Goal: Information Seeking & Learning: Check status

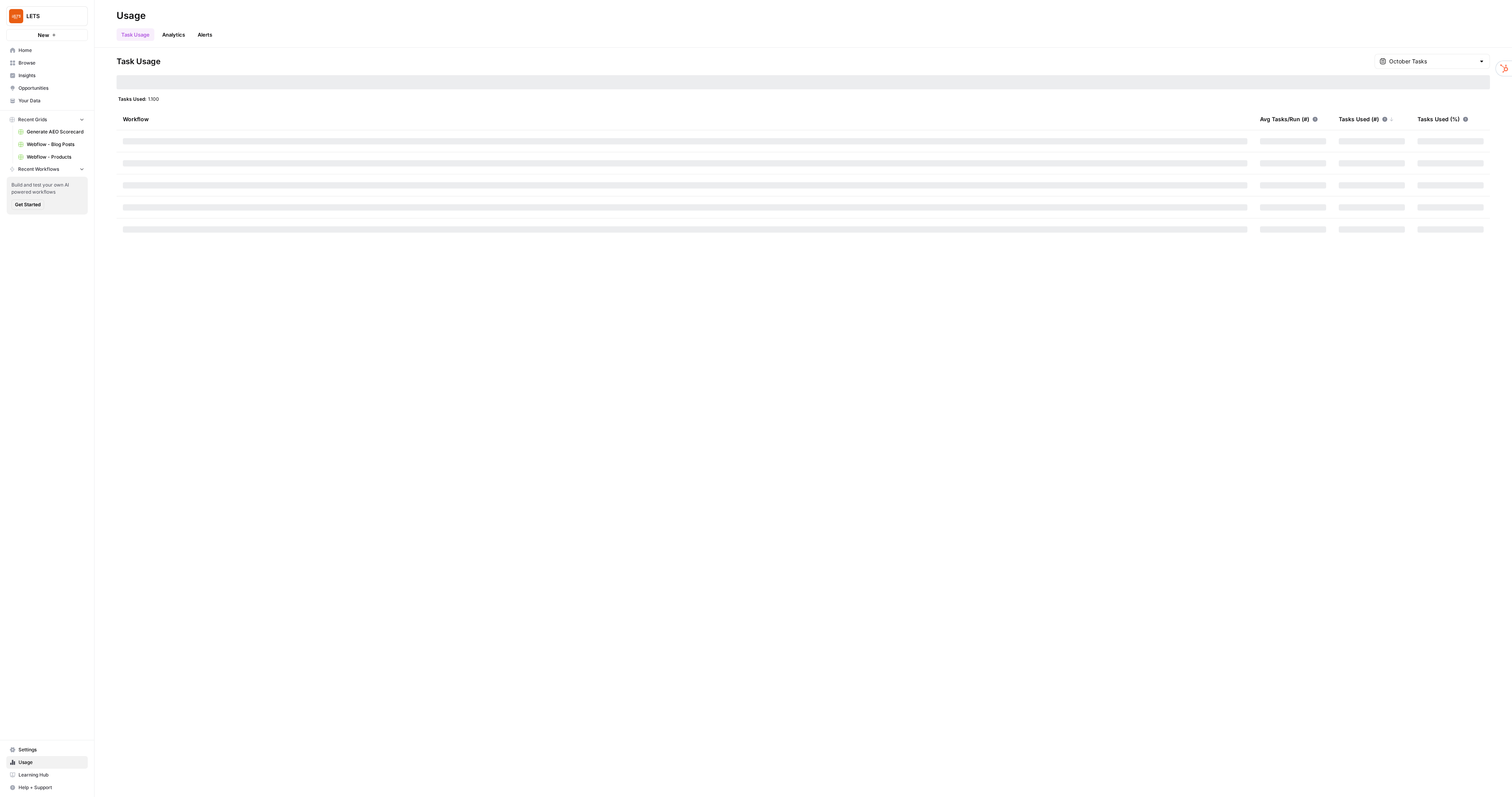
scroll to position [1, 0]
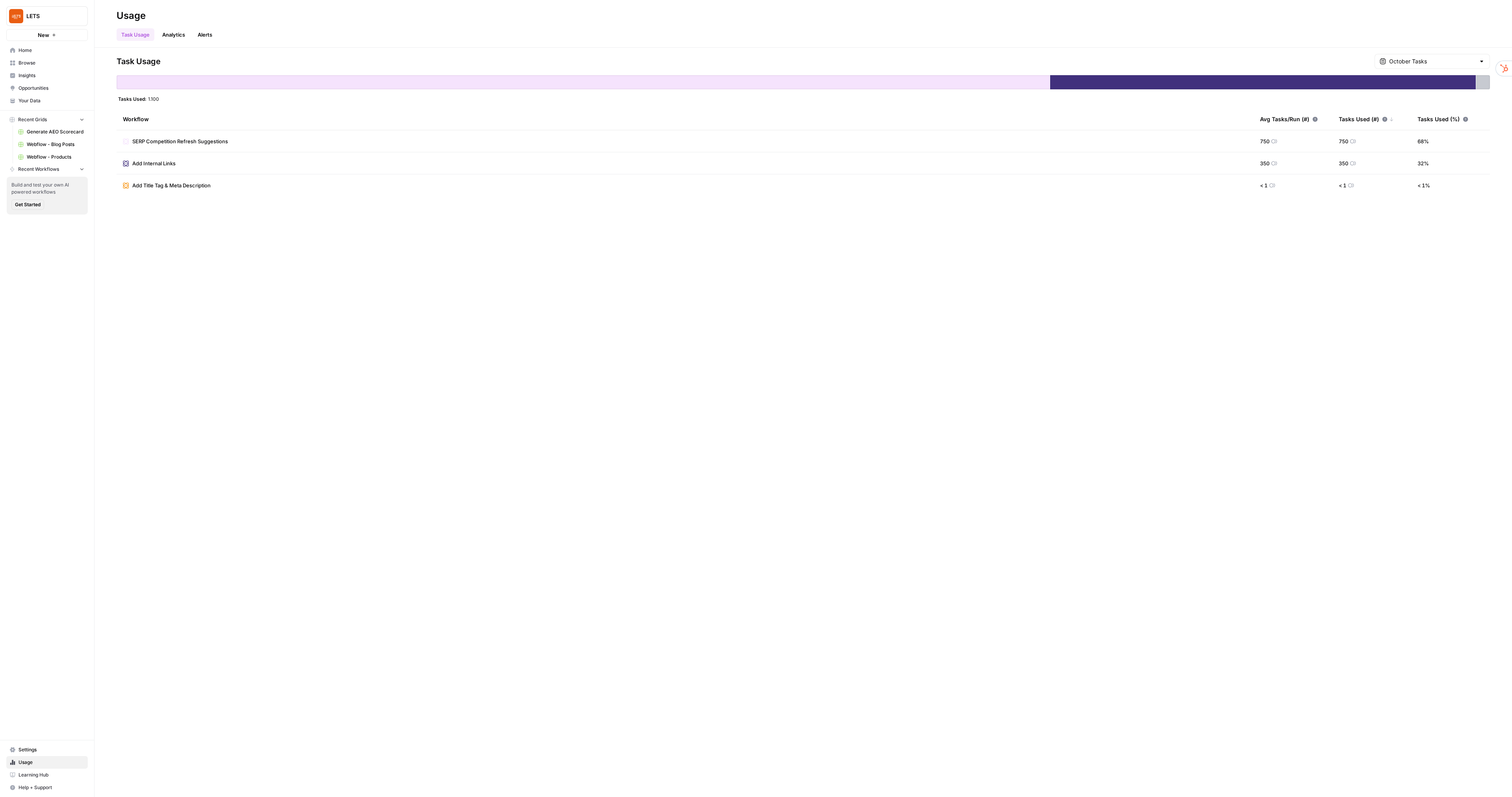
click at [1419, 57] on div "October Tasks" at bounding box center [1432, 61] width 116 height 15
click at [1445, 103] on span "October Included Tasks" at bounding box center [1436, 99] width 88 height 8
type input "October Included Tasks"
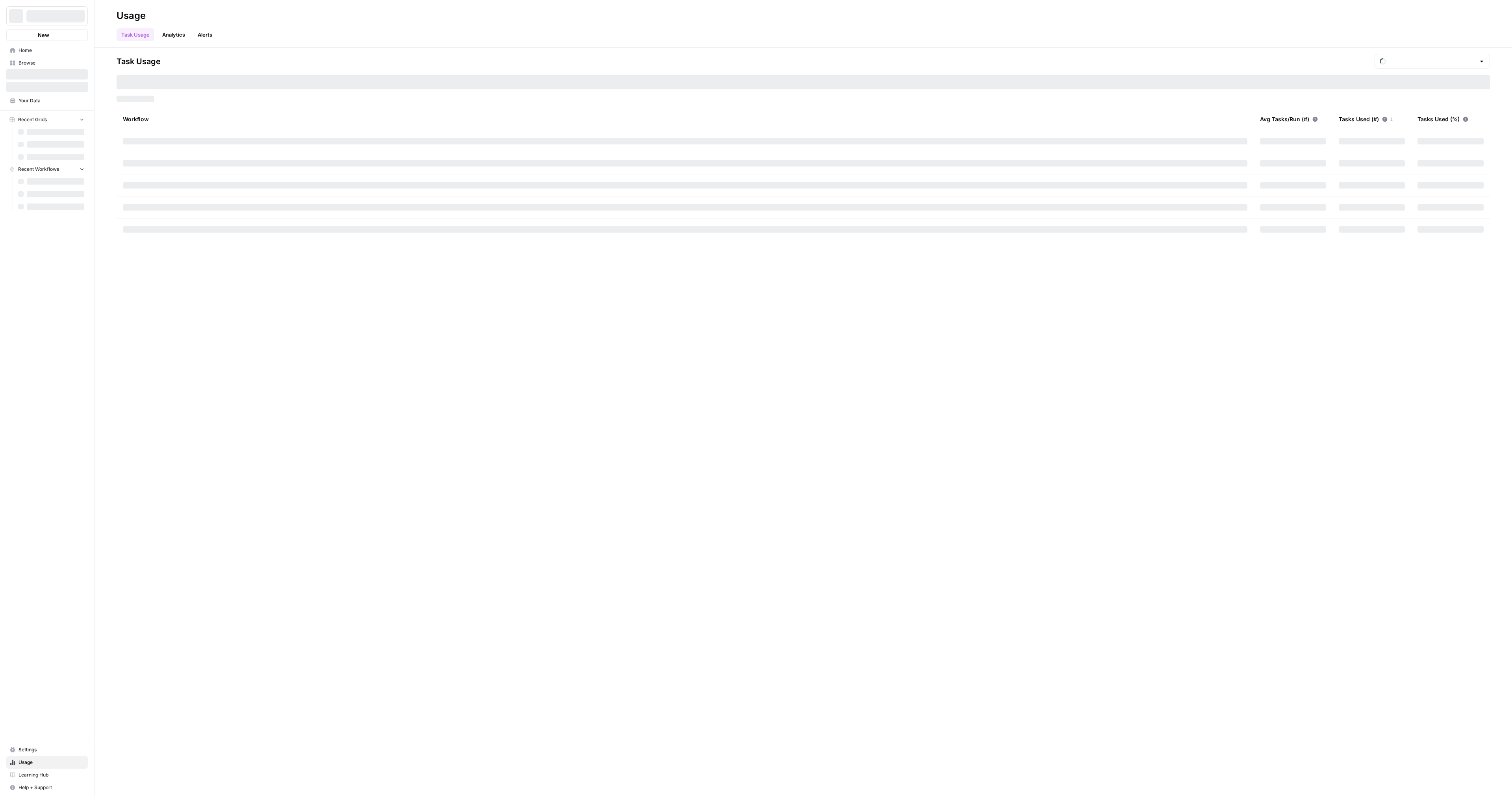
type input "October Tasks"
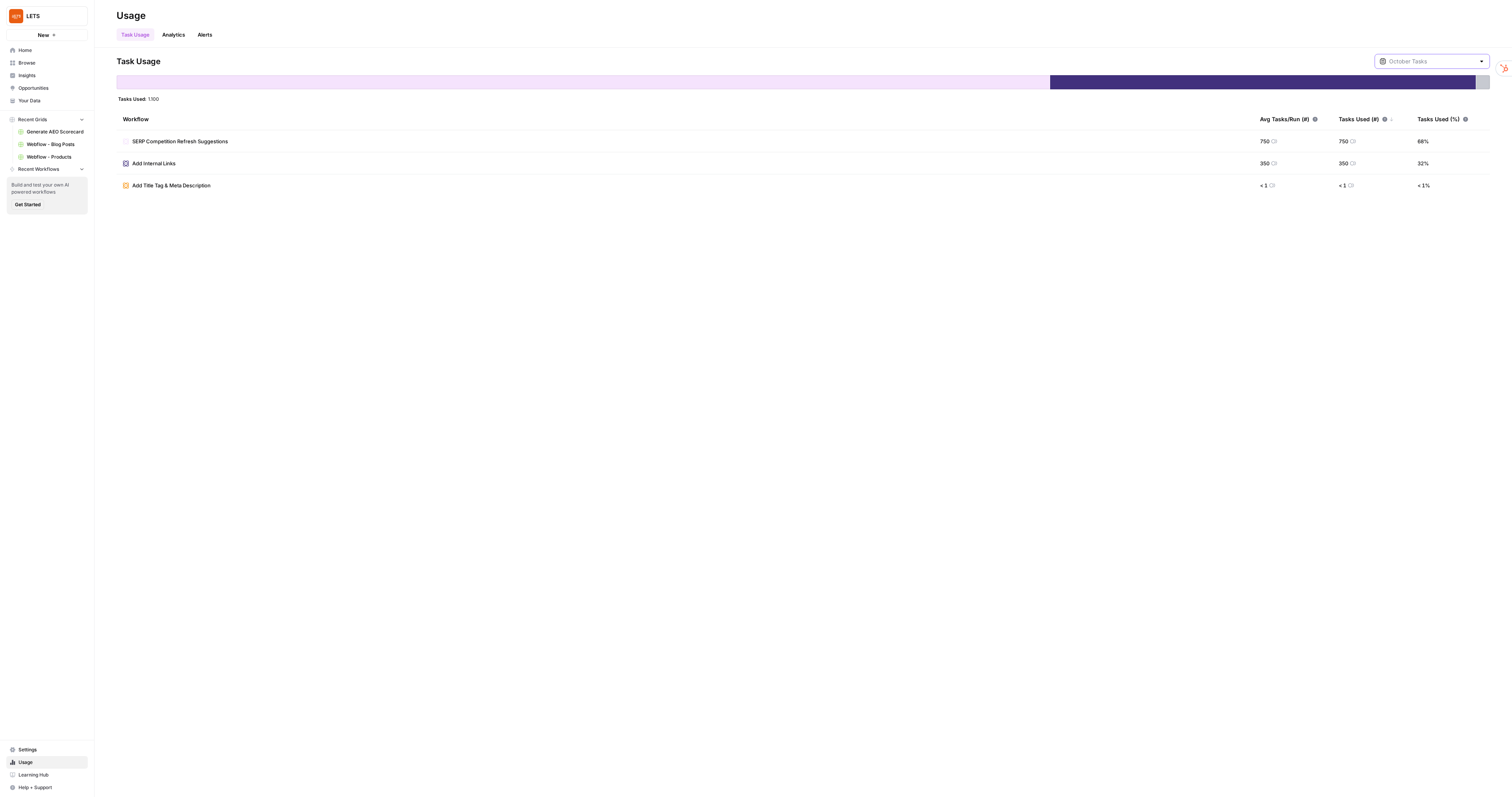
click at [1430, 63] on input "text" at bounding box center [1432, 61] width 86 height 8
click at [1422, 106] on div "[DATE] 9 pm - [DATE] 4 pm" at bounding box center [1437, 107] width 91 height 7
type input "October Included Tasks"
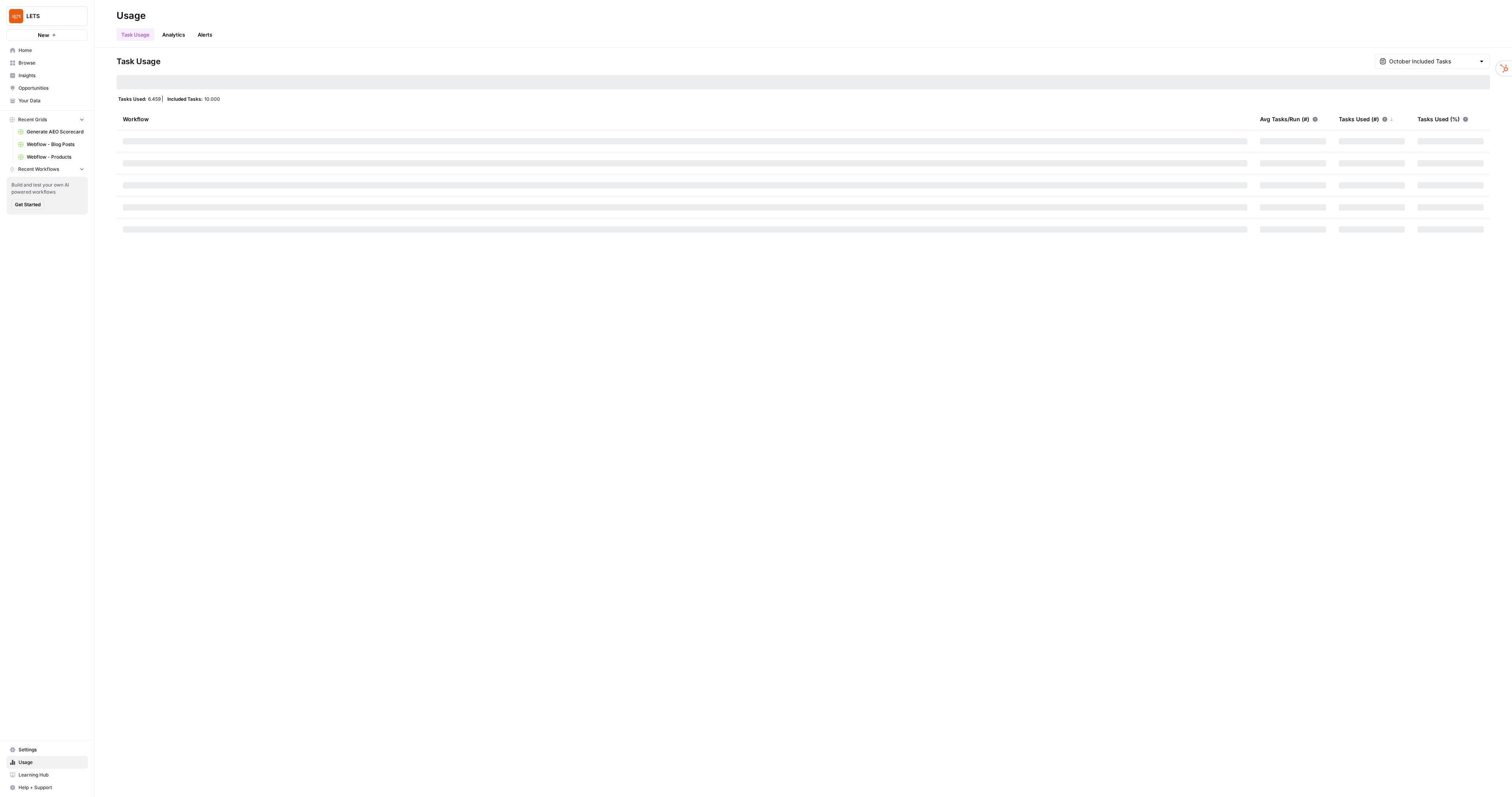
click at [215, 36] on link "Alerts" at bounding box center [205, 34] width 24 height 12
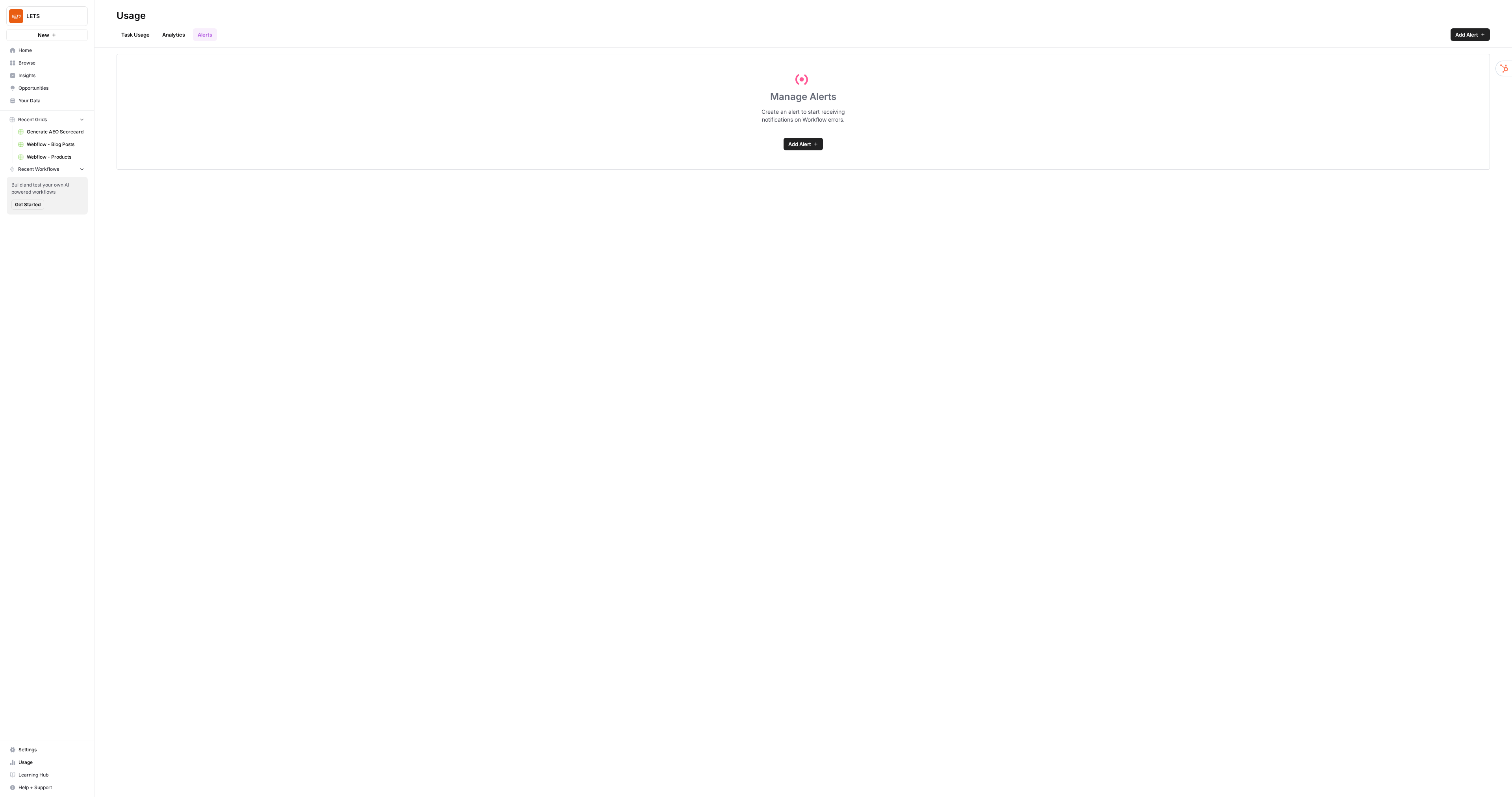
click at [184, 34] on link "Analytics" at bounding box center [173, 34] width 32 height 12
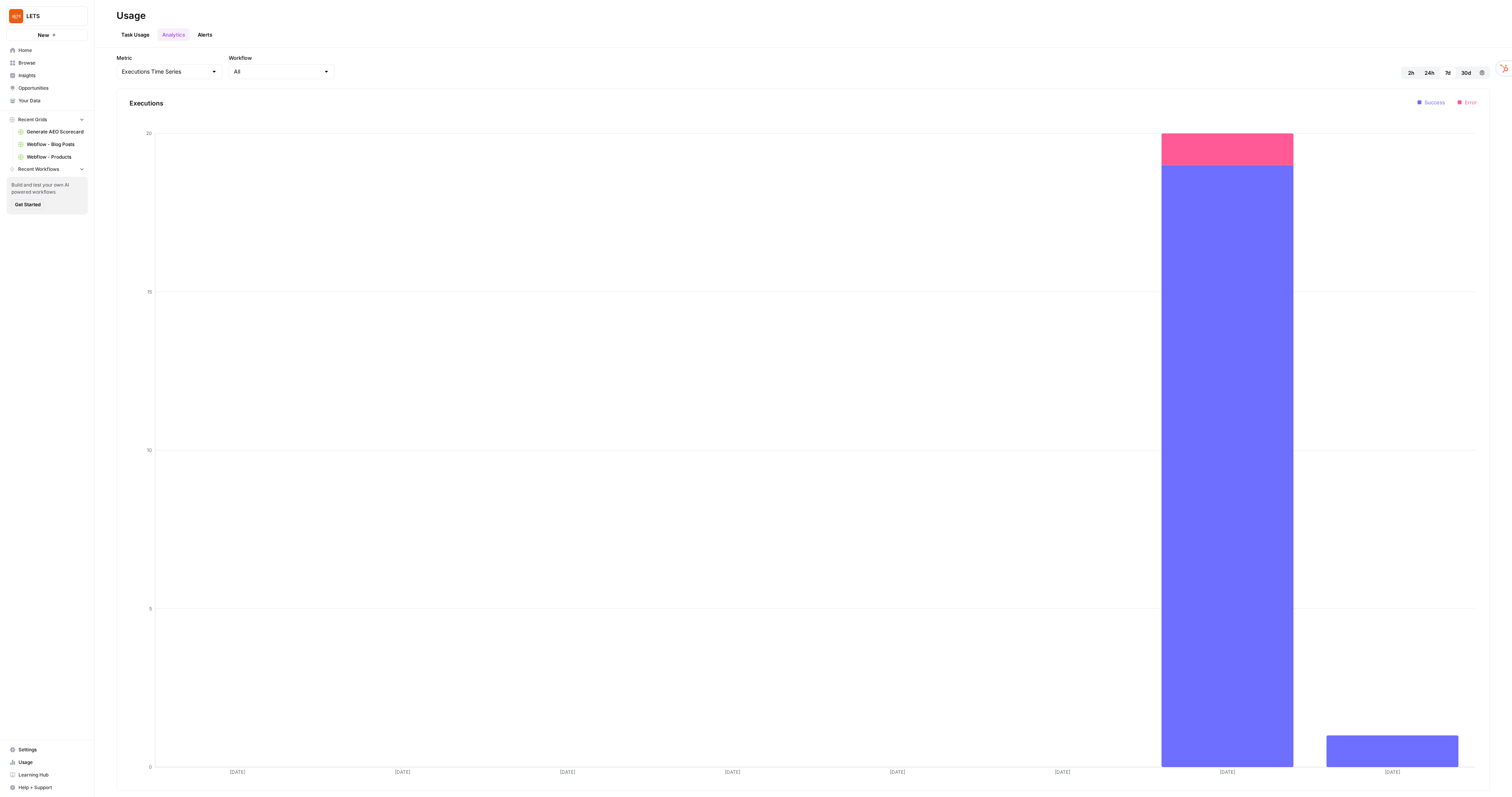
click at [141, 35] on link "Task Usage" at bounding box center [136, 34] width 38 height 12
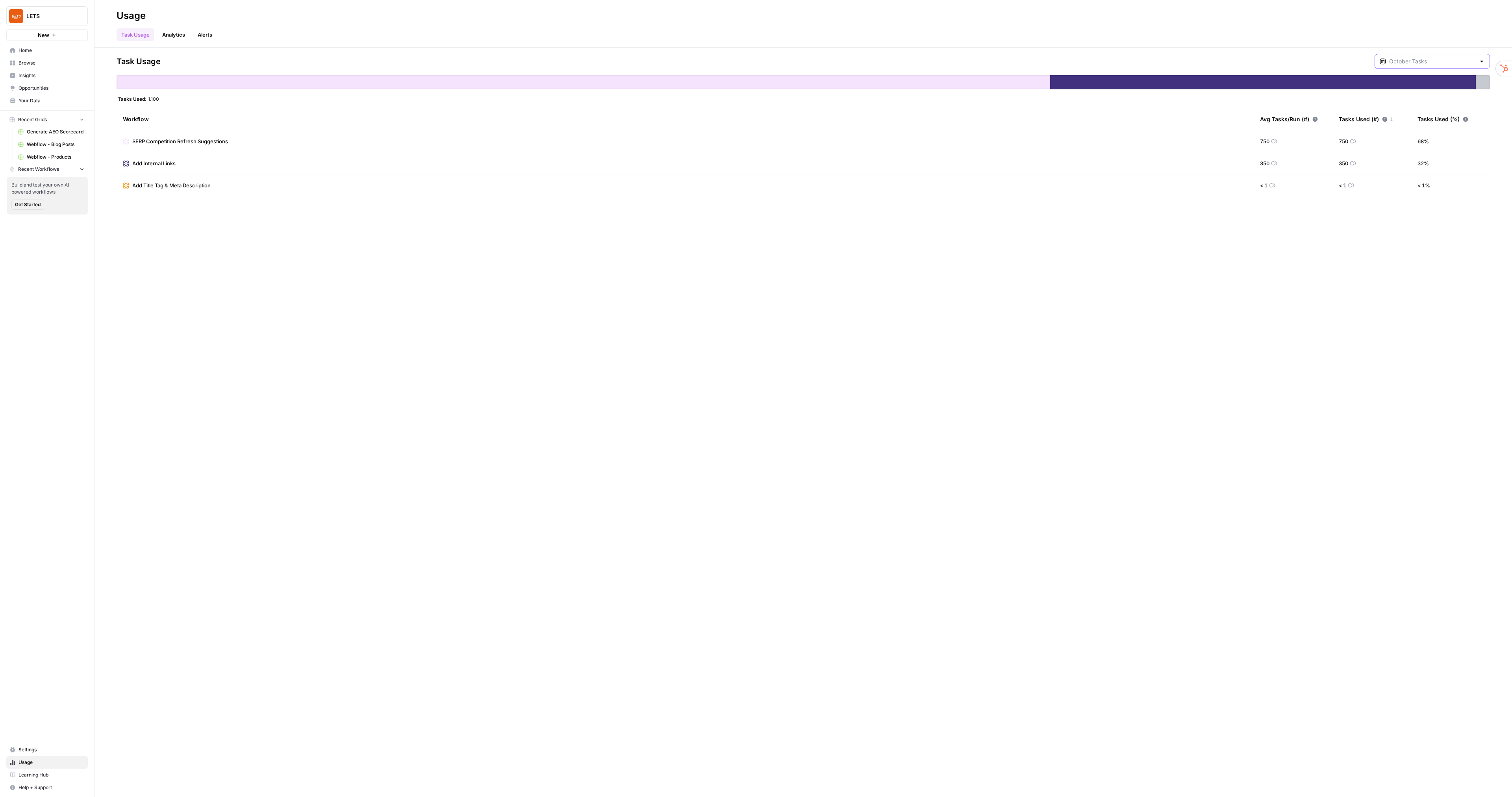
click at [1416, 60] on input "text" at bounding box center [1432, 61] width 86 height 8
click at [1417, 104] on div "[DATE] 9 pm - [DATE] 4 pm" at bounding box center [1437, 107] width 91 height 7
type input "October Included Tasks"
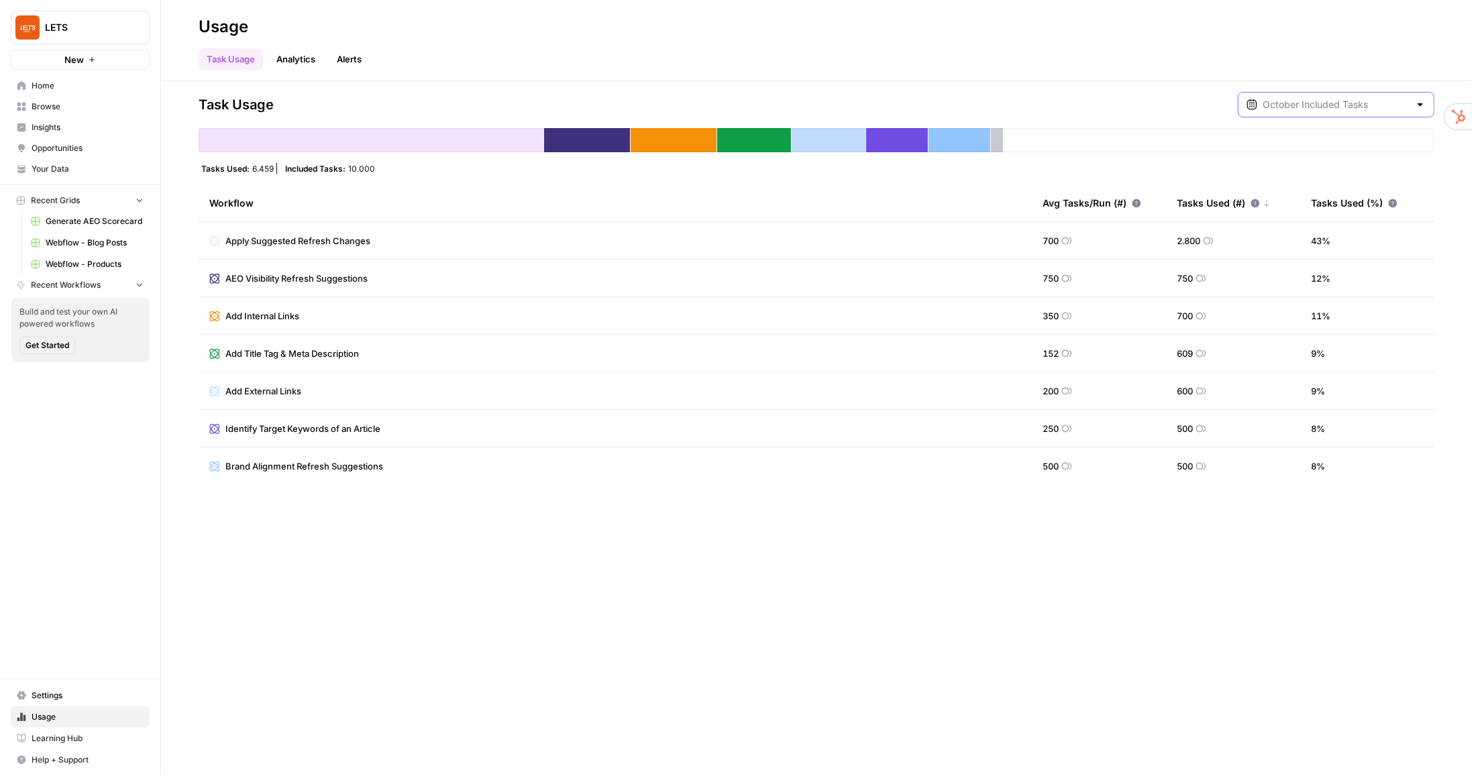
click at [1382, 102] on input "text" at bounding box center [1336, 104] width 147 height 13
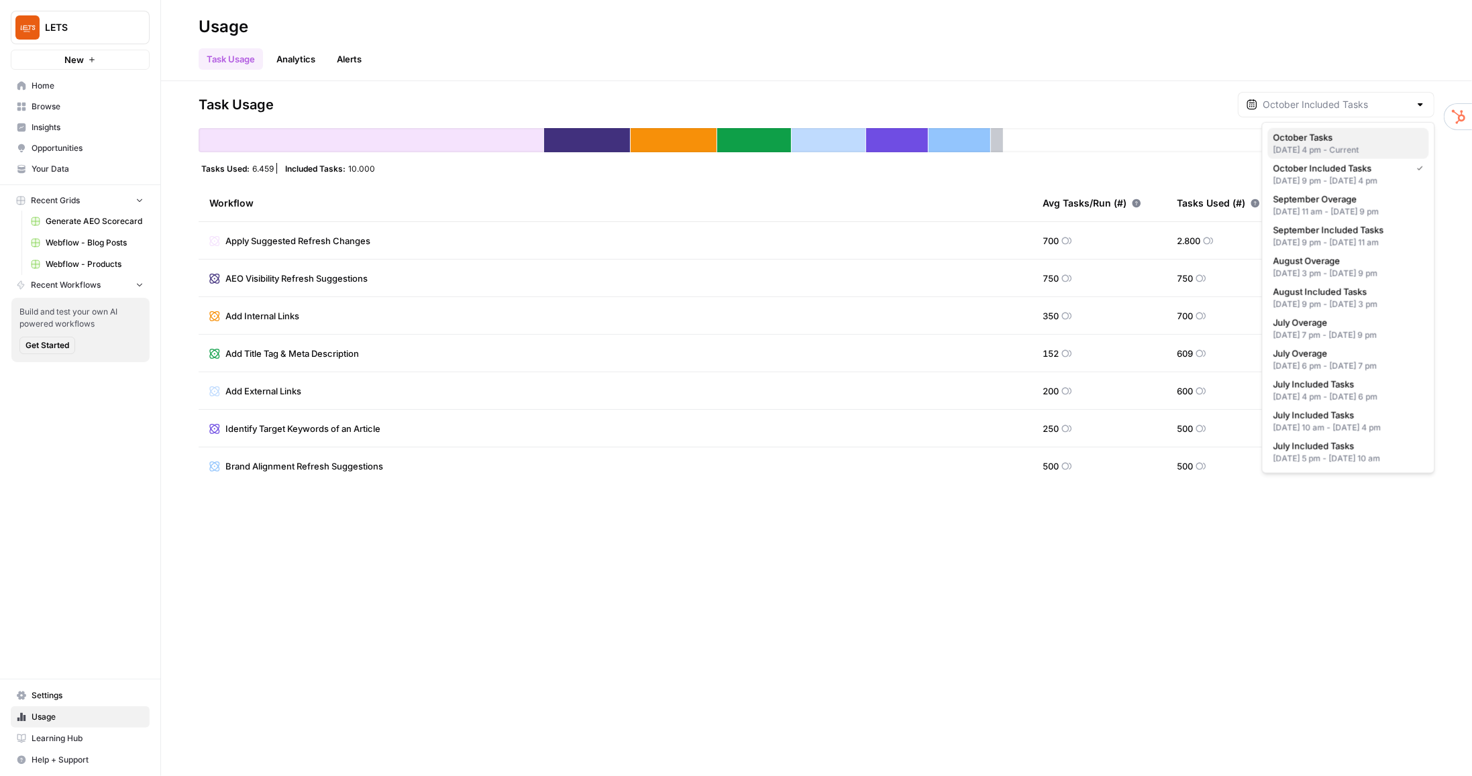
click at [1324, 145] on div "[DATE] 4 pm - Current" at bounding box center [1348, 150] width 150 height 12
type input "October Tasks"
